Goal: Browse casually: Explore the website without a specific task or goal

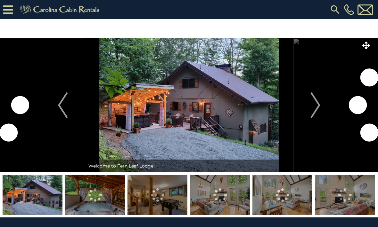
click at [317, 107] on img "Next" at bounding box center [315, 105] width 10 height 26
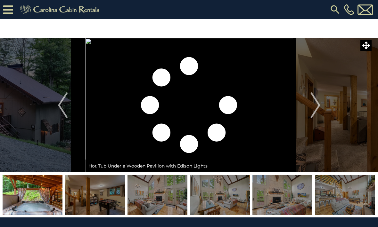
click at [235, 132] on img at bounding box center [189, 105] width 208 height 134
click at [313, 106] on img "Next" at bounding box center [315, 105] width 10 height 26
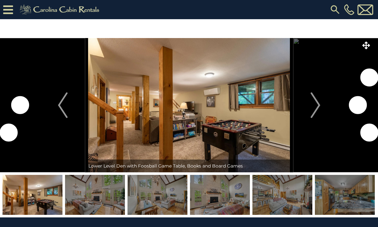
click at [318, 106] on img "Next" at bounding box center [315, 105] width 10 height 26
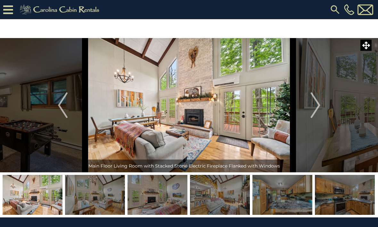
click at [308, 110] on button "Next" at bounding box center [315, 105] width 45 height 134
click at [311, 105] on img "Next" at bounding box center [315, 105] width 10 height 26
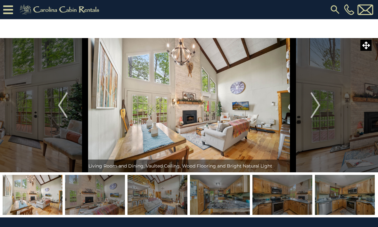
click at [311, 106] on img "Next" at bounding box center [315, 105] width 10 height 26
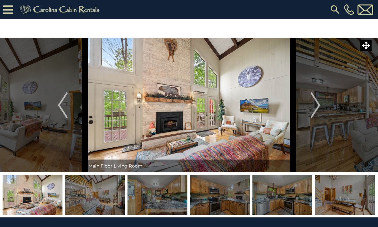
click at [305, 110] on button "Next" at bounding box center [315, 105] width 45 height 134
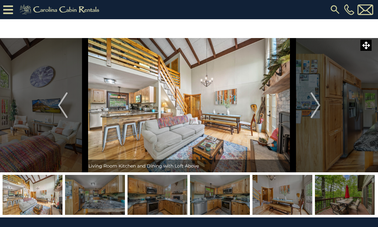
click at [311, 107] on img "Next" at bounding box center [315, 105] width 10 height 26
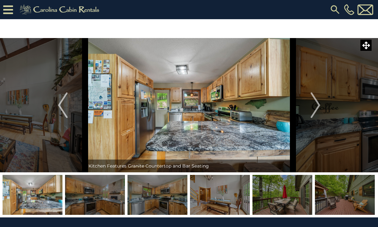
click at [315, 106] on img "Next" at bounding box center [315, 105] width 10 height 26
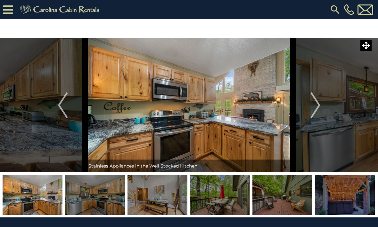
click at [311, 108] on img "Next" at bounding box center [315, 105] width 10 height 26
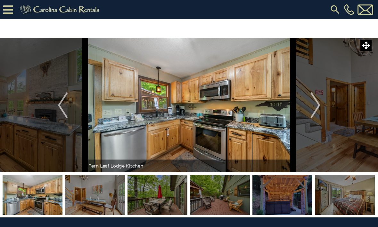
click at [59, 104] on img "Previous" at bounding box center [63, 105] width 10 height 26
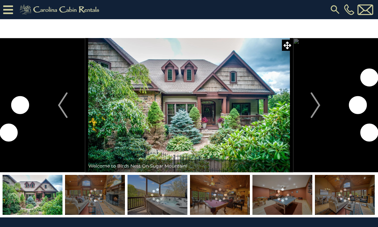
click at [316, 111] on img "Next" at bounding box center [315, 105] width 10 height 26
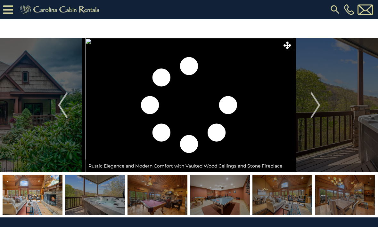
click at [315, 108] on img "Next" at bounding box center [315, 105] width 10 height 26
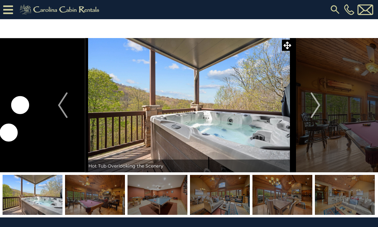
click at [316, 108] on img "Next" at bounding box center [315, 105] width 10 height 26
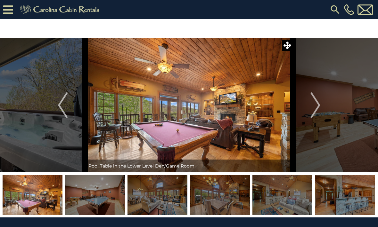
click at [307, 115] on button "Next" at bounding box center [315, 105] width 45 height 134
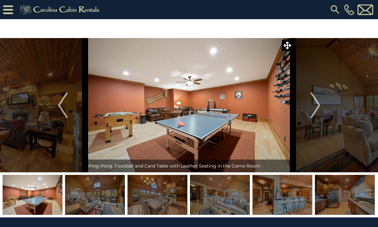
click at [316, 108] on img "Next" at bounding box center [315, 105] width 10 height 26
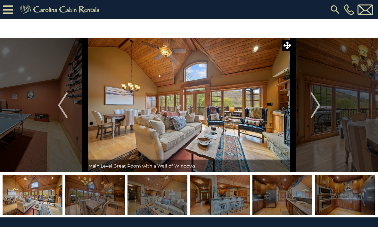
click at [318, 109] on img "Next" at bounding box center [315, 105] width 10 height 26
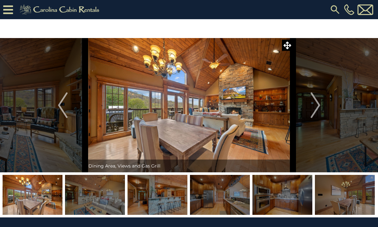
click at [318, 111] on img "Next" at bounding box center [315, 105] width 10 height 26
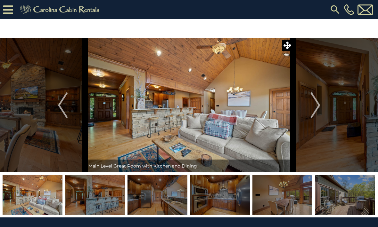
click at [316, 111] on img "Next" at bounding box center [315, 105] width 10 height 26
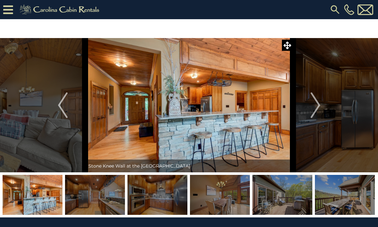
click at [315, 111] on img "Next" at bounding box center [315, 105] width 10 height 26
